Goal: Information Seeking & Learning: Learn about a topic

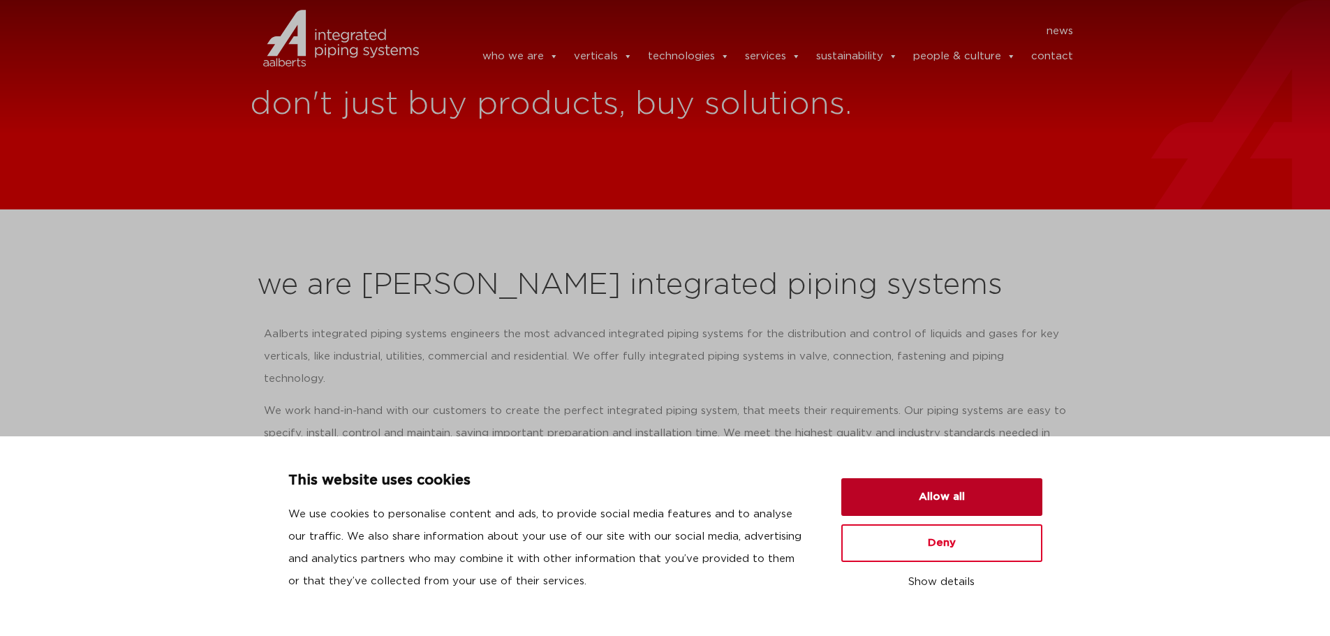
click at [980, 499] on button "Allow all" at bounding box center [942, 497] width 201 height 38
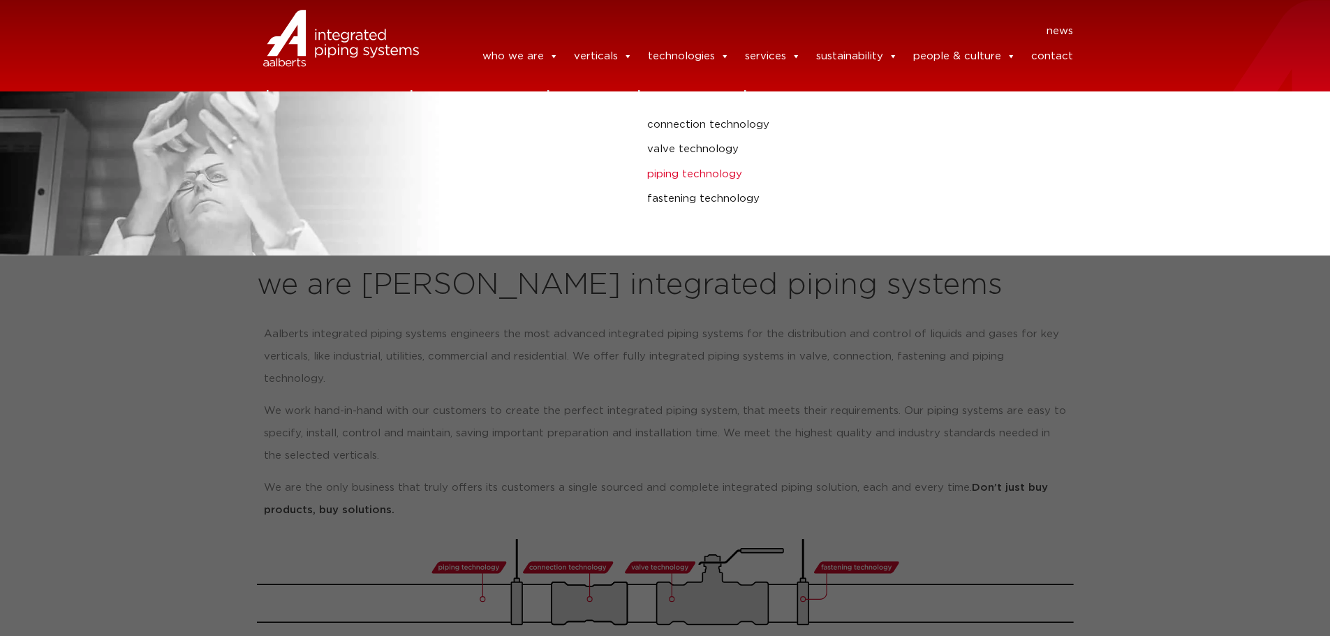
click at [696, 182] on link "piping technology" at bounding box center [896, 175] width 499 height 18
